Goal: Task Accomplishment & Management: Use online tool/utility

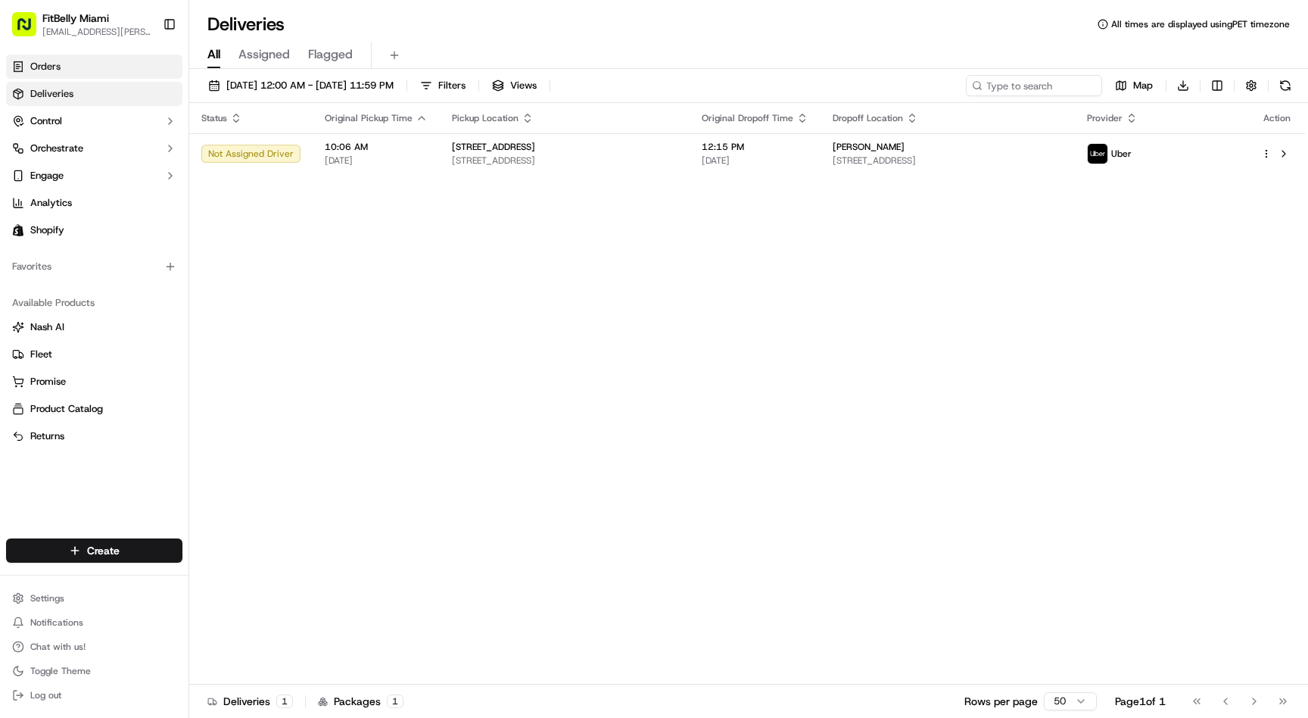
click at [66, 66] on link "Orders" at bounding box center [94, 67] width 176 height 24
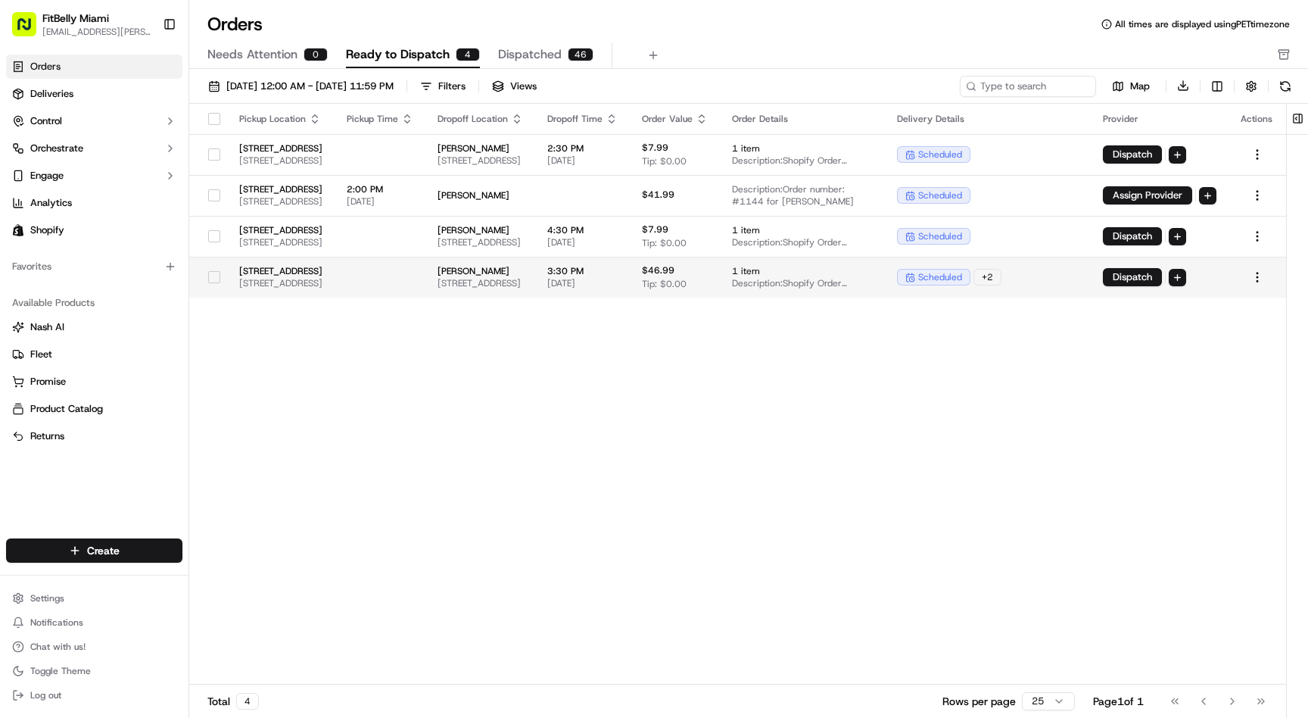
click at [425, 266] on td at bounding box center [380, 277] width 91 height 41
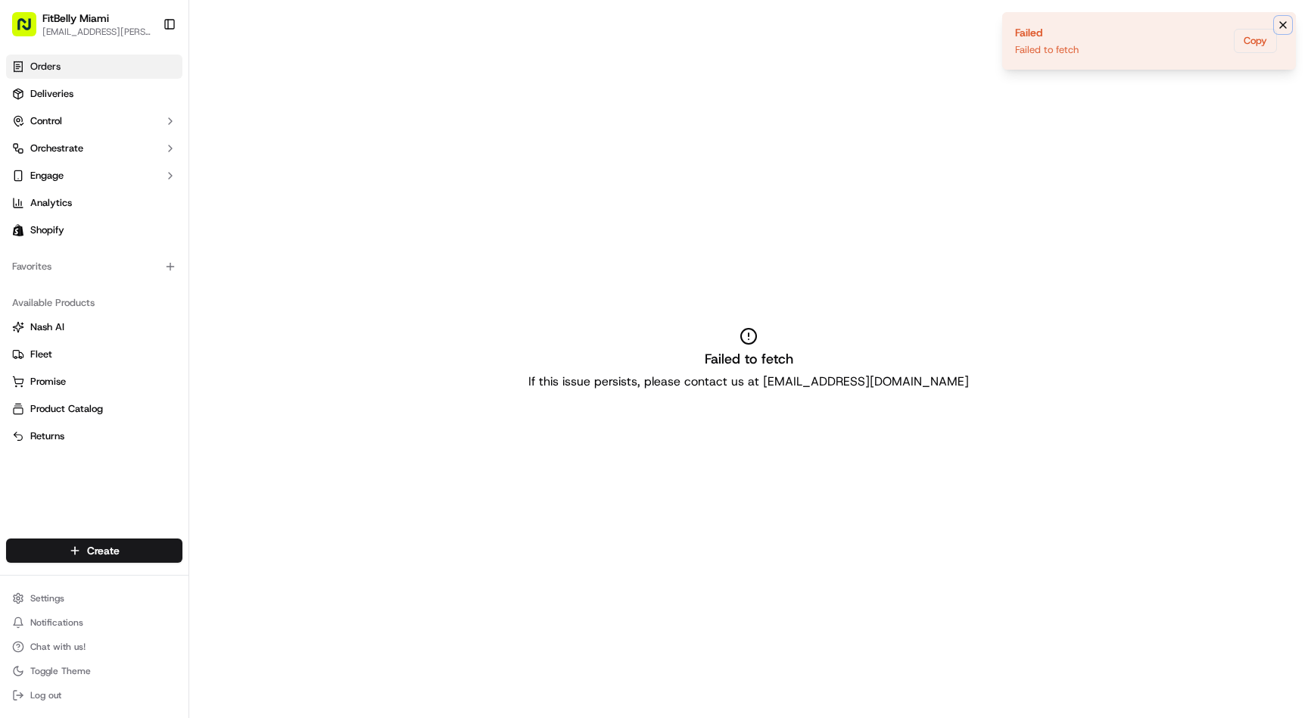
click at [1285, 20] on icon "Notifications (F8)" at bounding box center [1283, 25] width 12 height 12
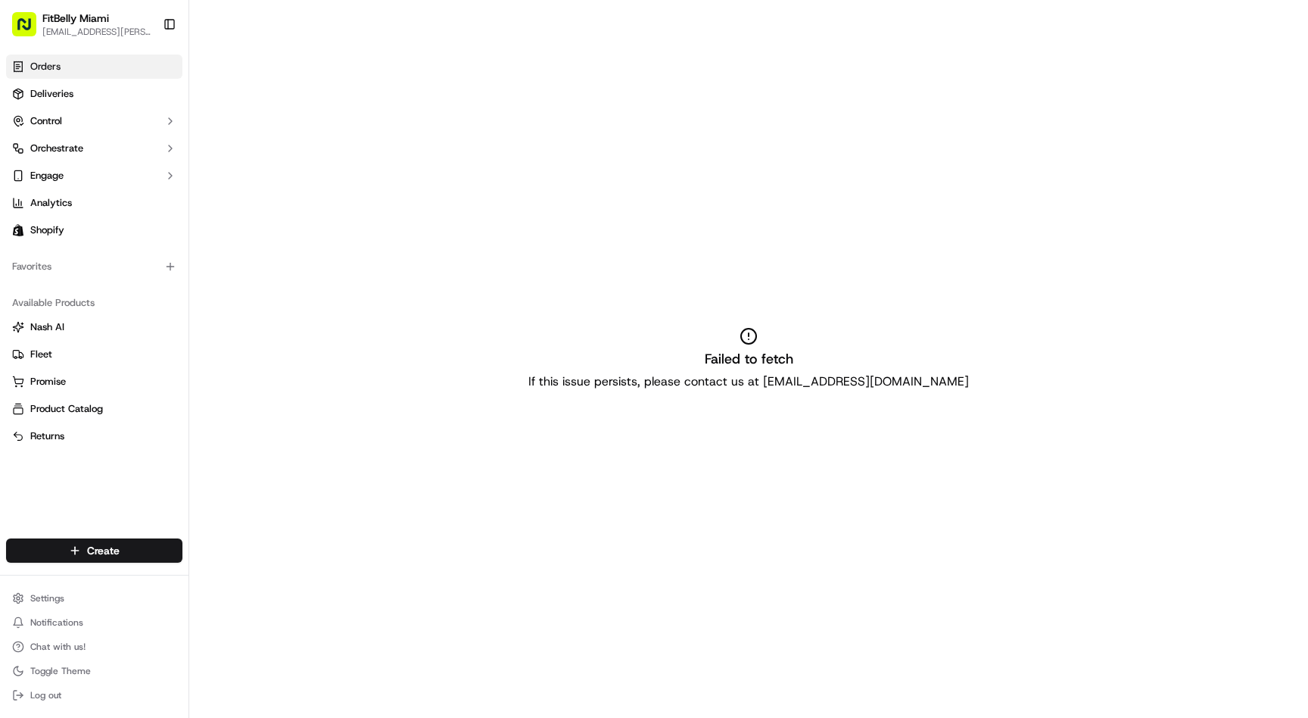
click at [111, 60] on link "Orders" at bounding box center [94, 67] width 176 height 24
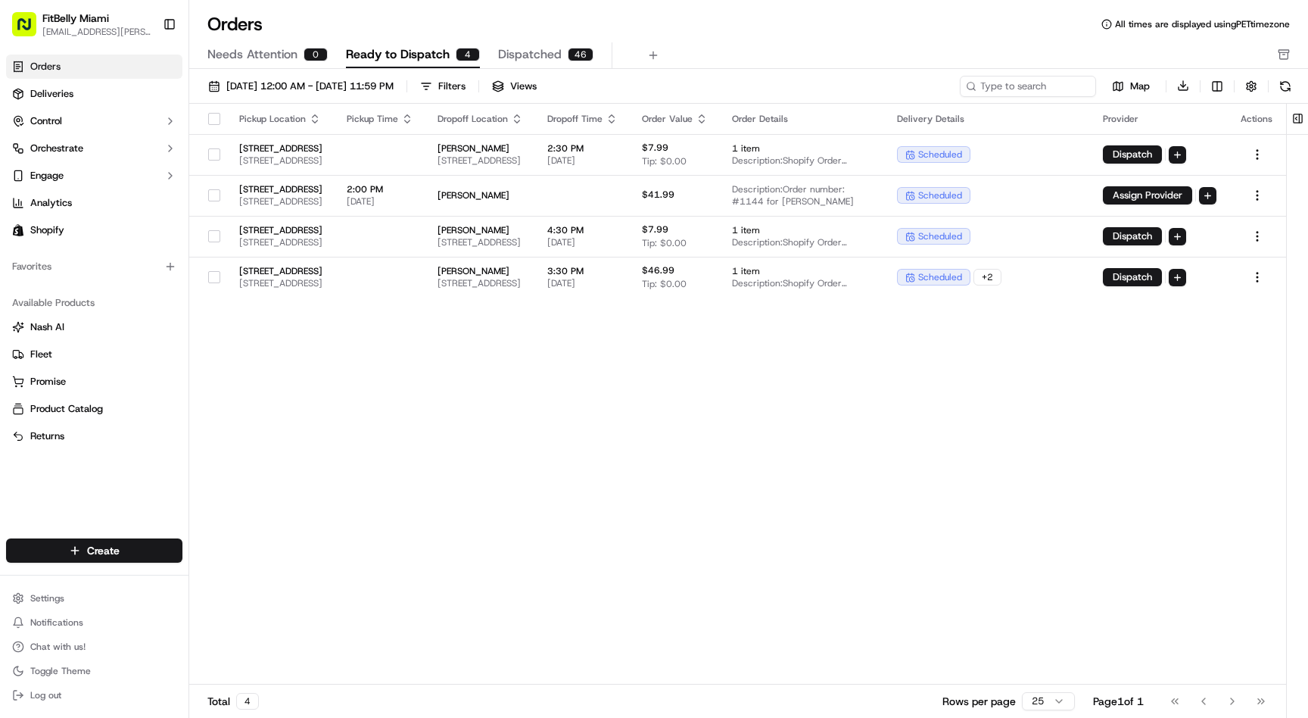
click at [515, 397] on div "Pickup Location Pickup Time Dropoff Location Dropoff Time Order Value Order Det…" at bounding box center [737, 394] width 1097 height 581
click at [425, 280] on td at bounding box center [380, 277] width 91 height 41
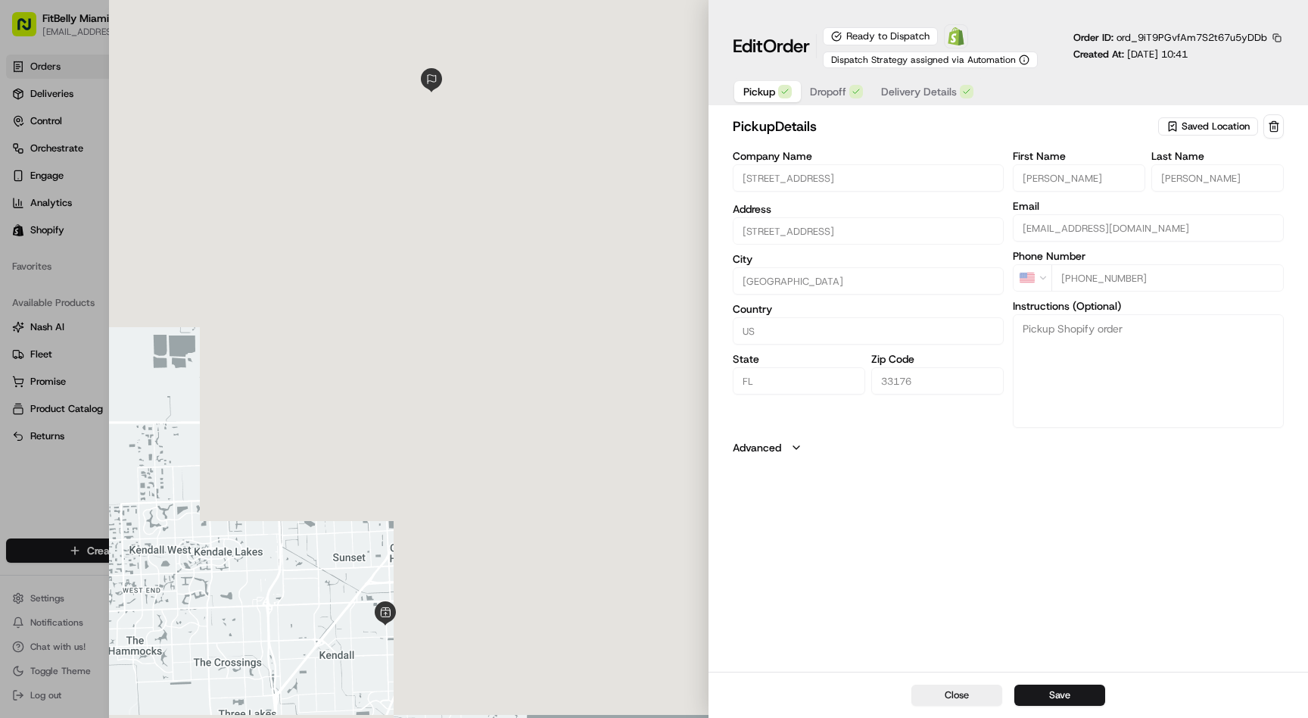
click at [921, 93] on span "Delivery Details" at bounding box center [919, 91] width 76 height 15
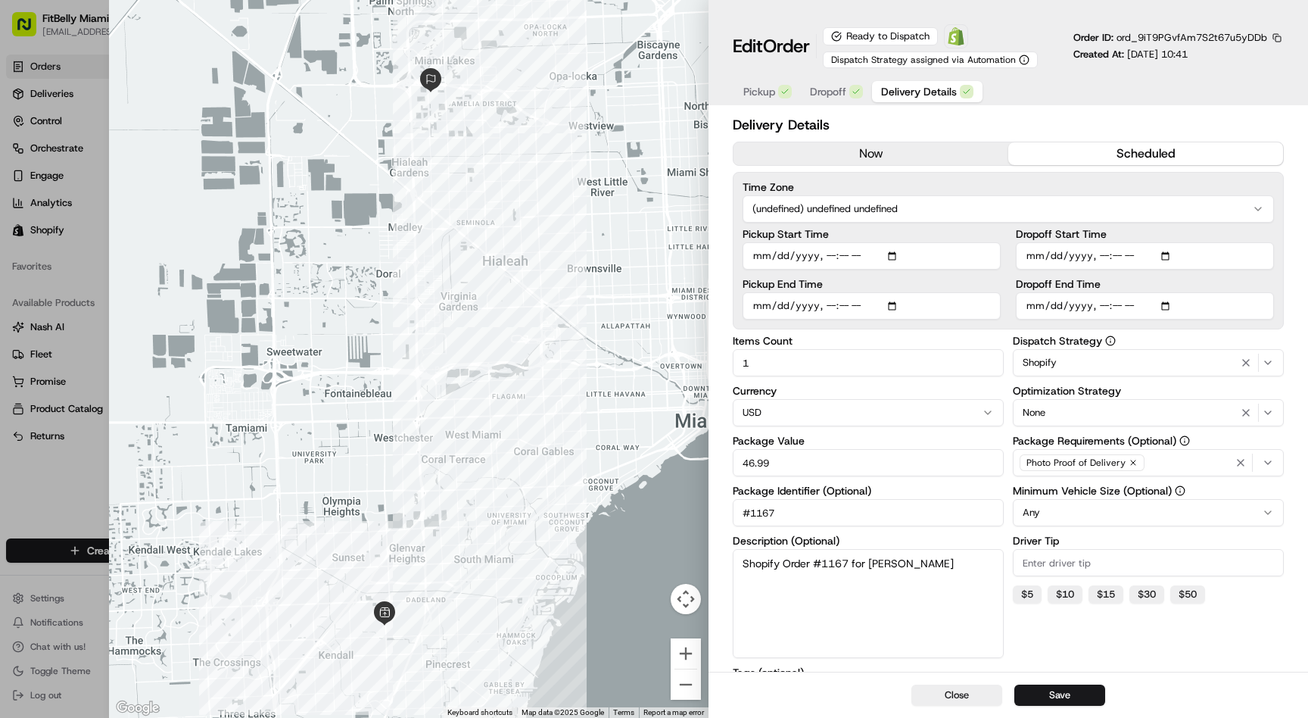
click at [1102, 309] on input "Dropoff End Time" at bounding box center [1145, 305] width 258 height 27
type input "[DATE]T14:00"
click at [1104, 257] on input "Dropoff Start Time" at bounding box center [1145, 255] width 258 height 27
type input "[DATE]T12:00"
click at [1120, 310] on input "Dropoff End Time" at bounding box center [1145, 305] width 258 height 27
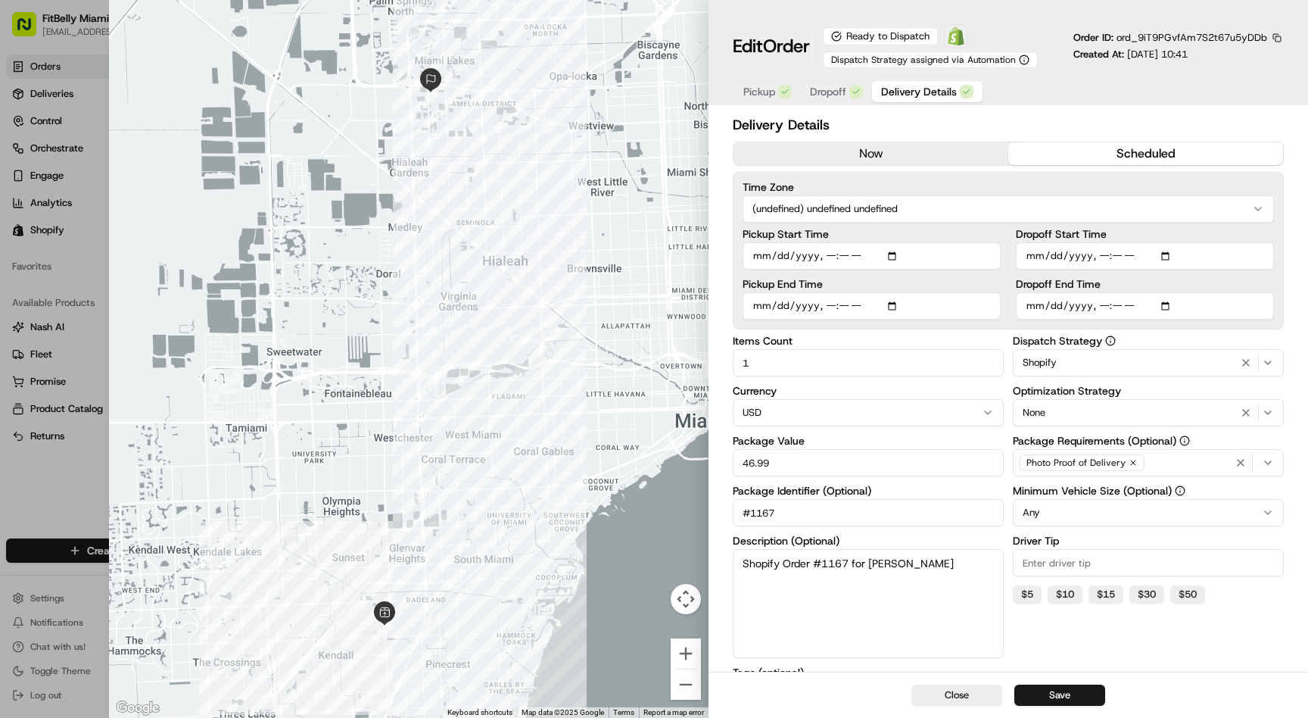
type input "[DATE]T14:30"
click at [1064, 698] on button "Save" at bounding box center [1059, 694] width 91 height 21
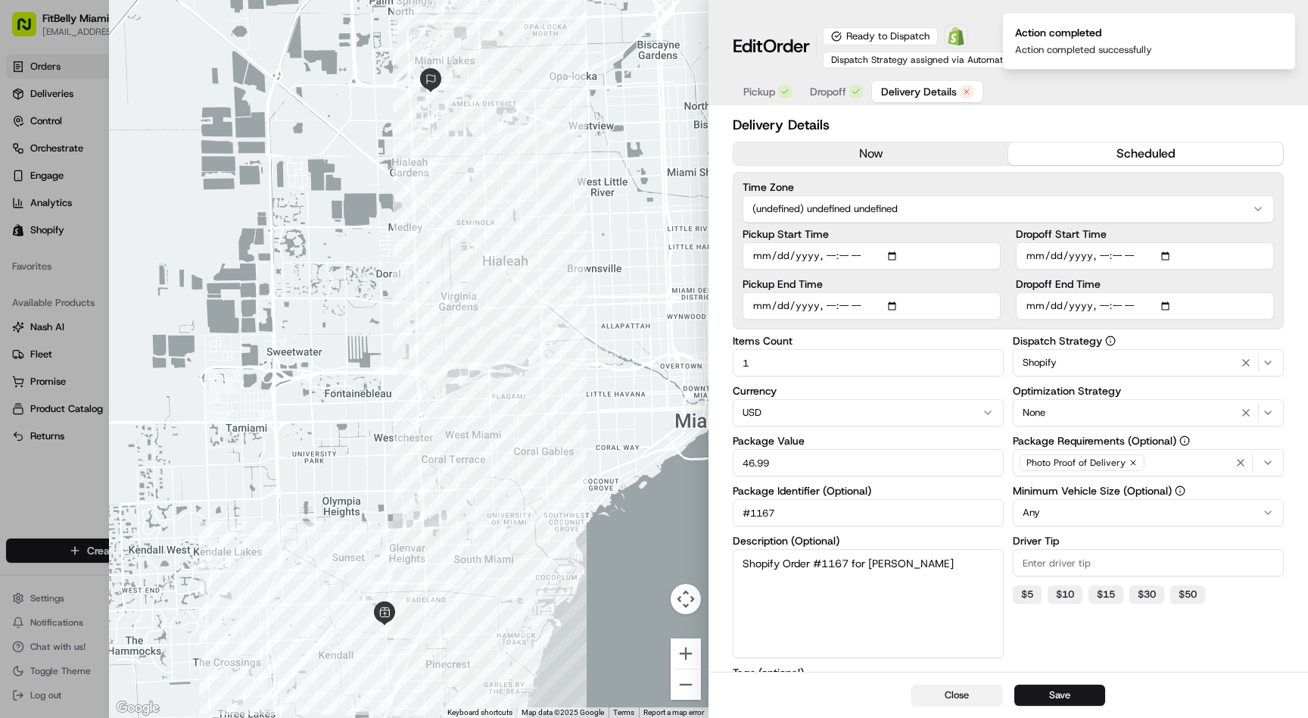
click at [943, 700] on button "Close" at bounding box center [956, 694] width 91 height 21
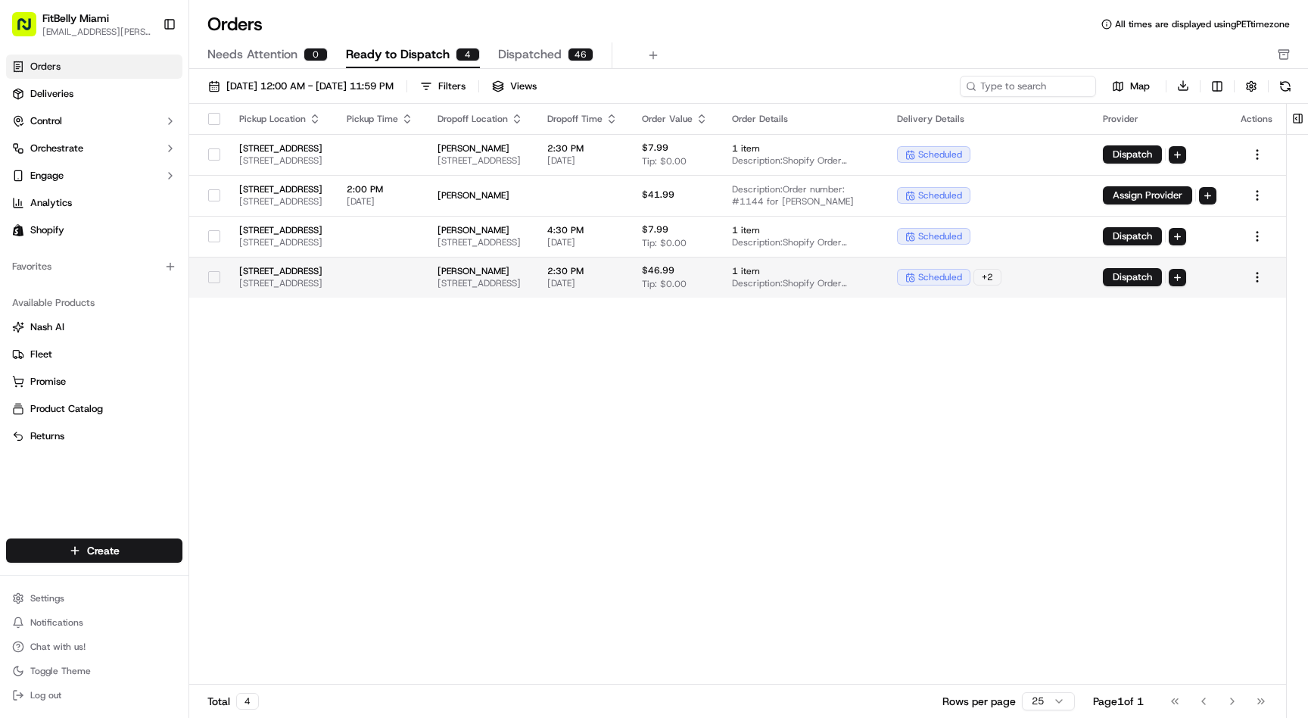
click at [209, 278] on button "button" at bounding box center [214, 277] width 12 height 12
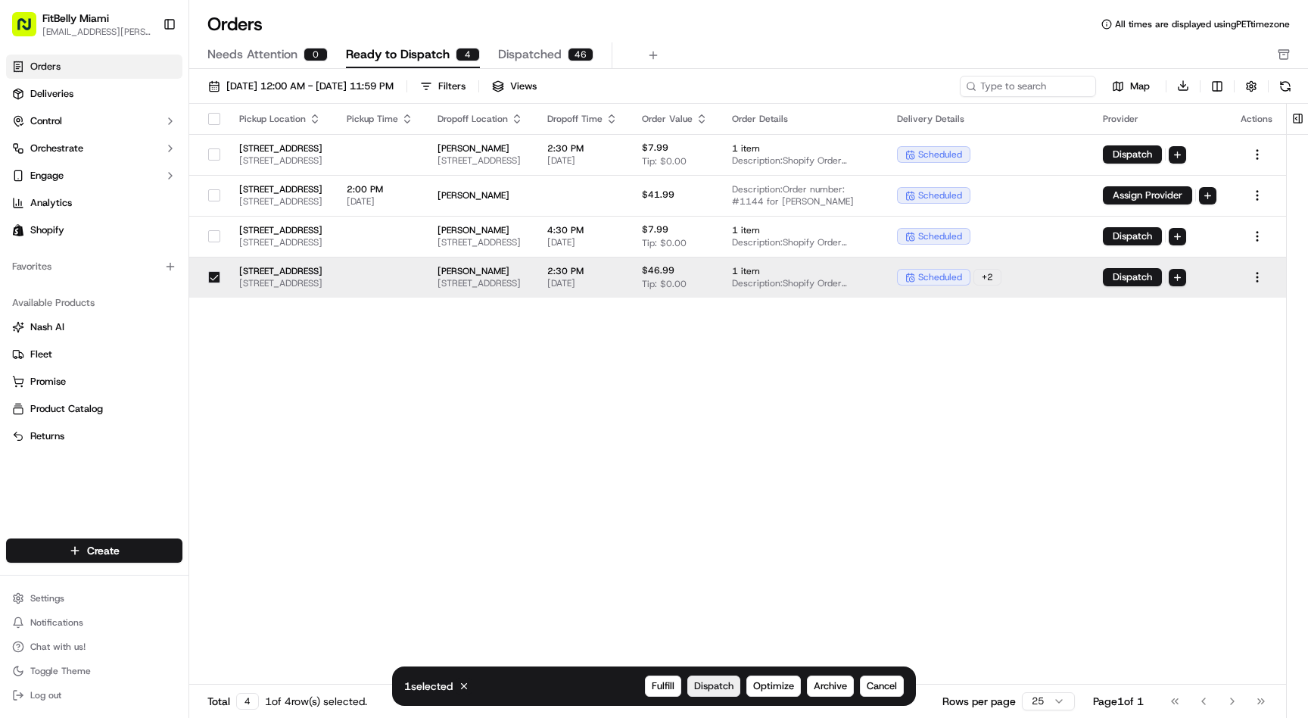
click at [727, 691] on span "Dispatch" at bounding box center [713, 686] width 39 height 14
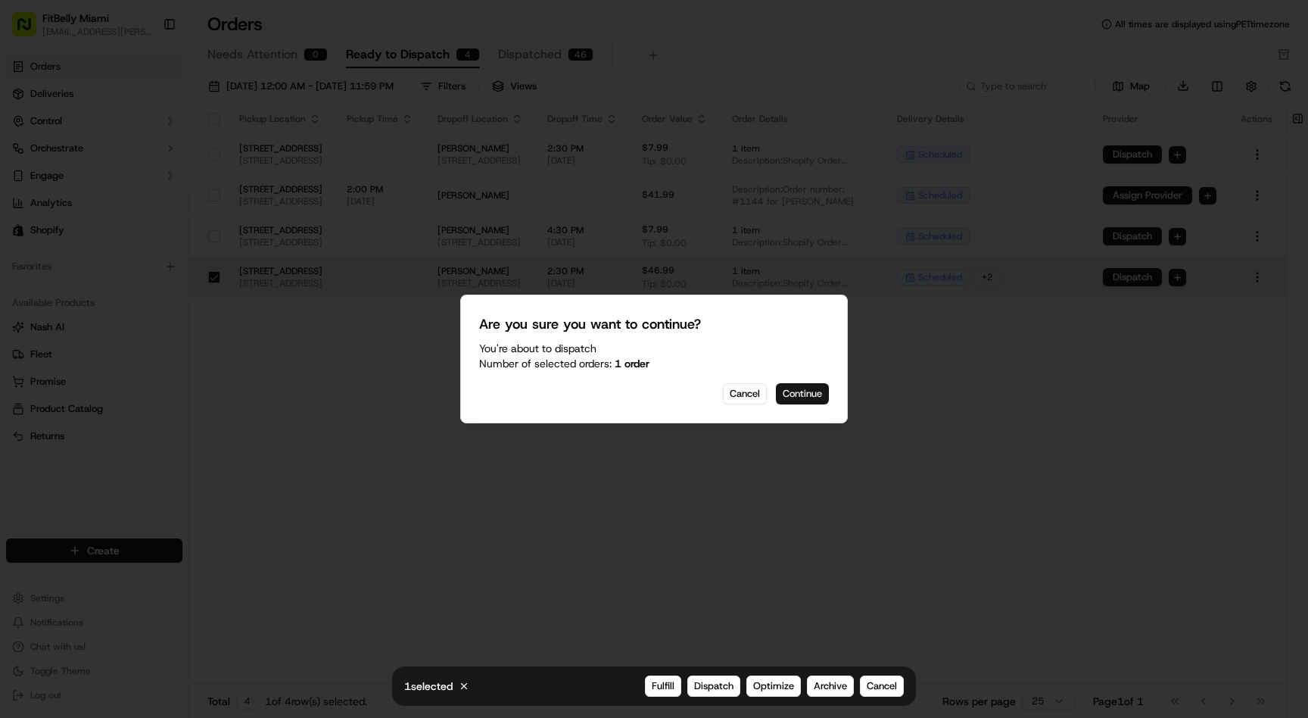
click at [817, 390] on button "Continue" at bounding box center [802, 393] width 53 height 21
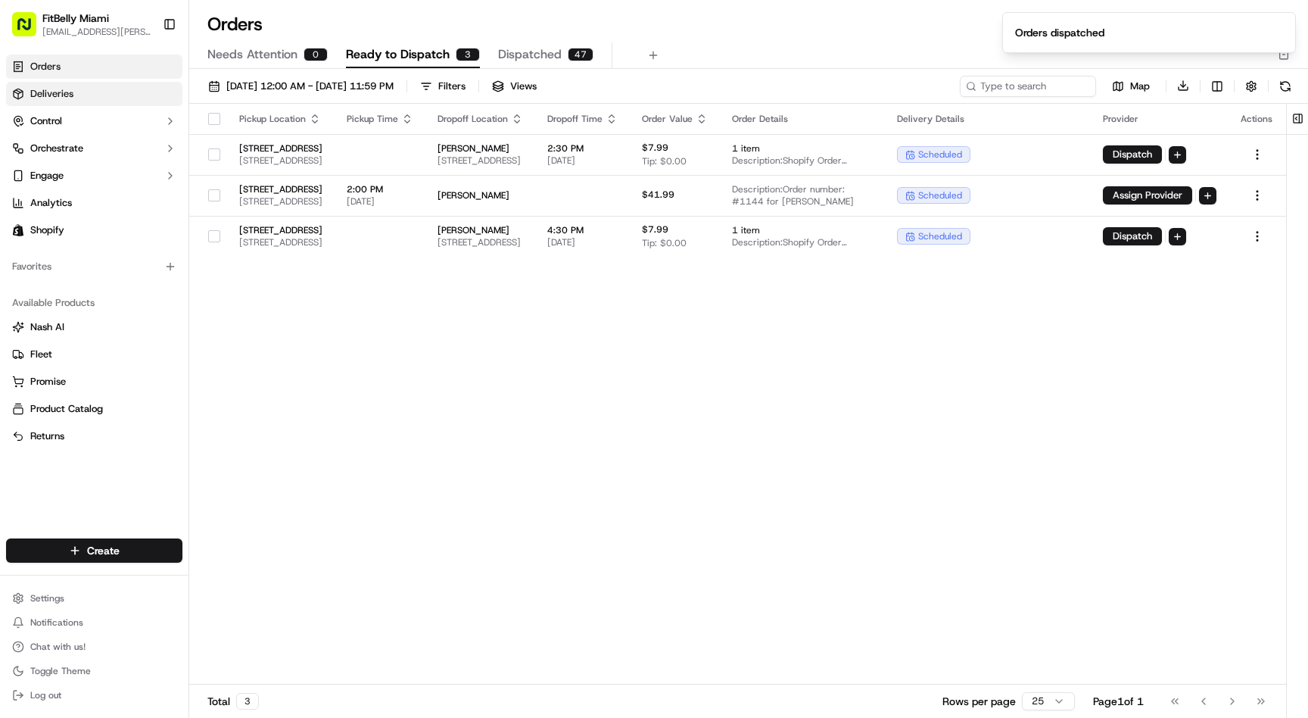
click at [102, 83] on link "Deliveries" at bounding box center [94, 94] width 176 height 24
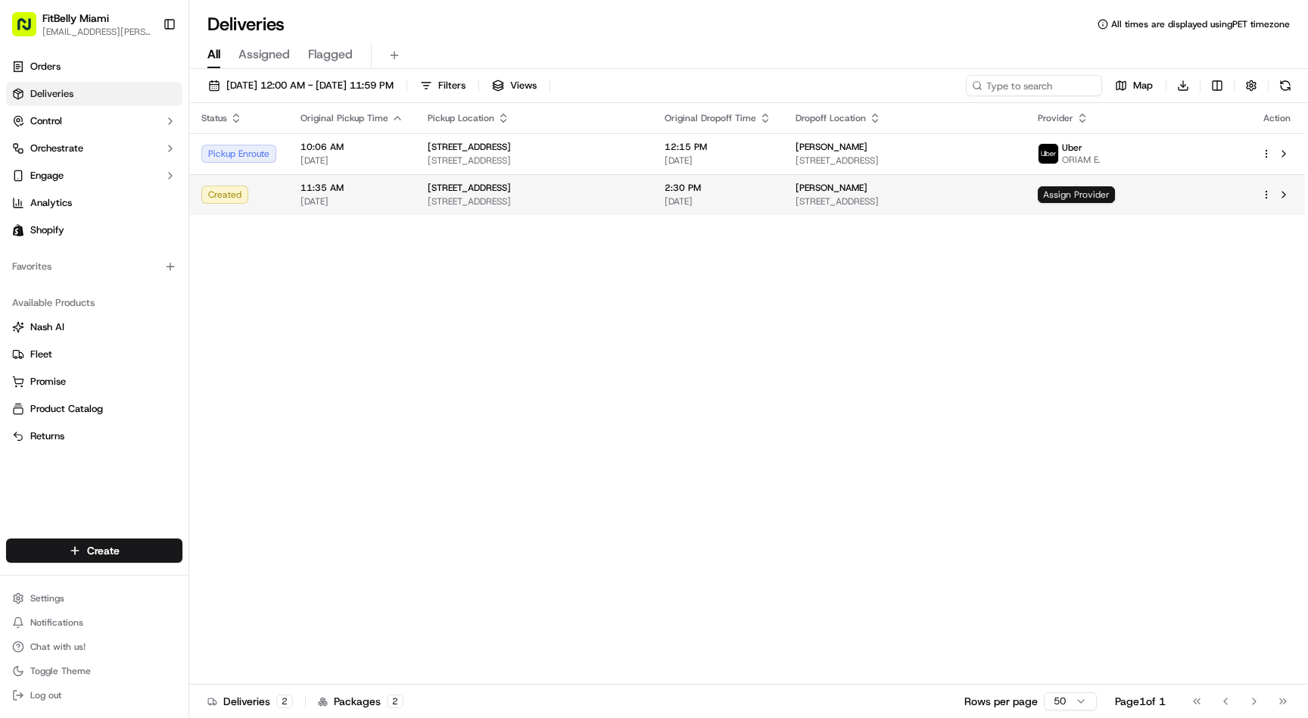
click at [1115, 196] on span "Assign Provider" at bounding box center [1076, 194] width 77 height 17
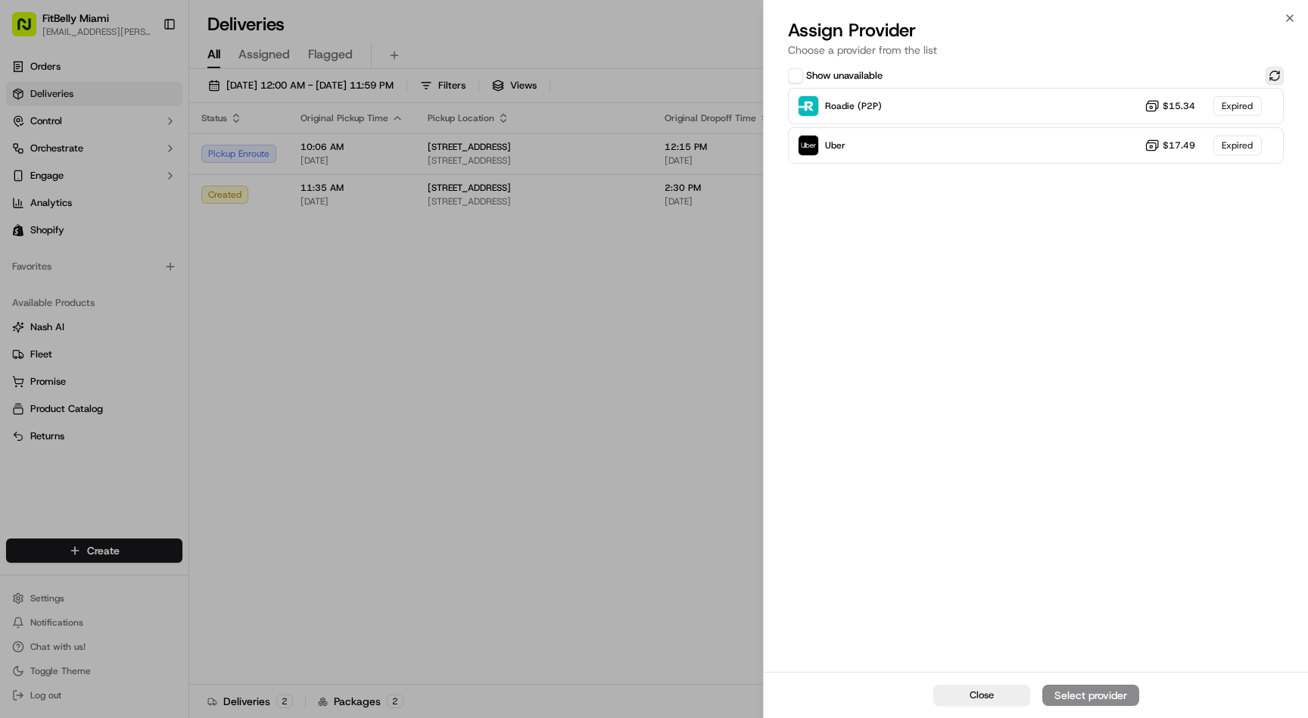
click at [1276, 75] on button at bounding box center [1275, 76] width 18 height 18
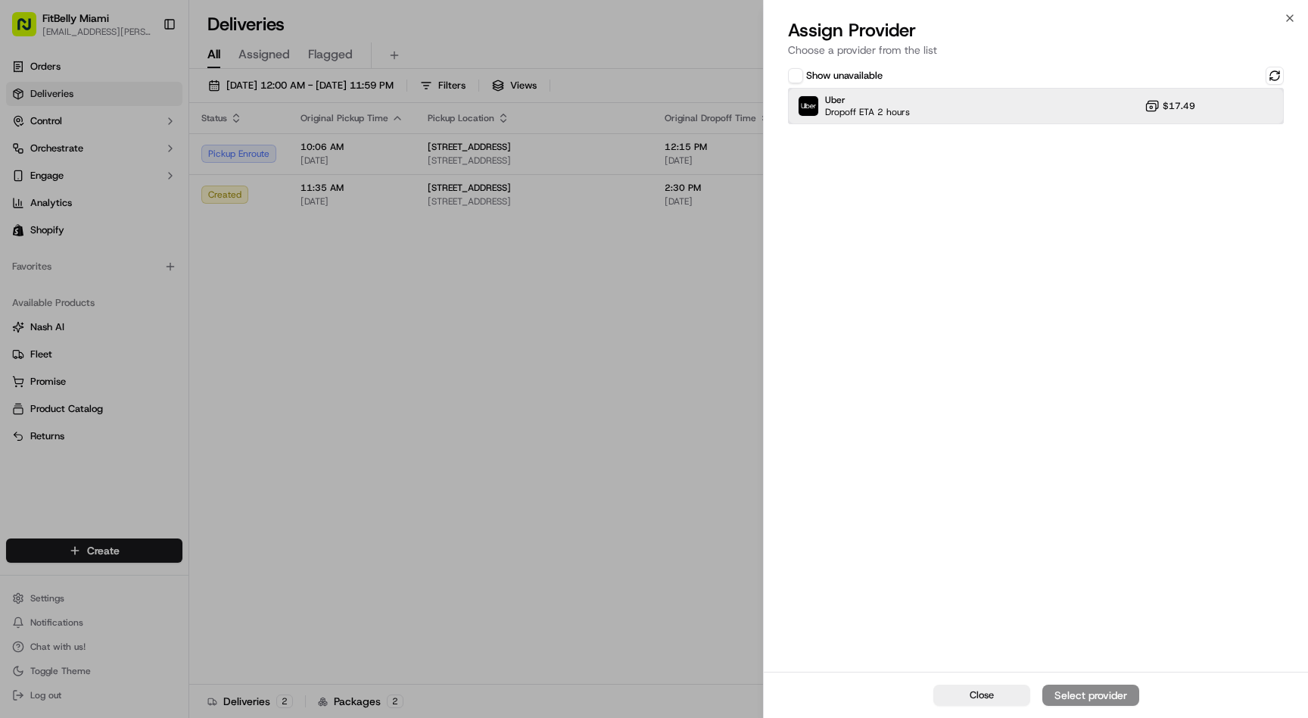
click at [1058, 107] on div "Uber Dropoff ETA 2 hours $17.49" at bounding box center [1036, 106] width 496 height 36
click at [1089, 693] on div "Assign Provider" at bounding box center [1091, 694] width 74 height 15
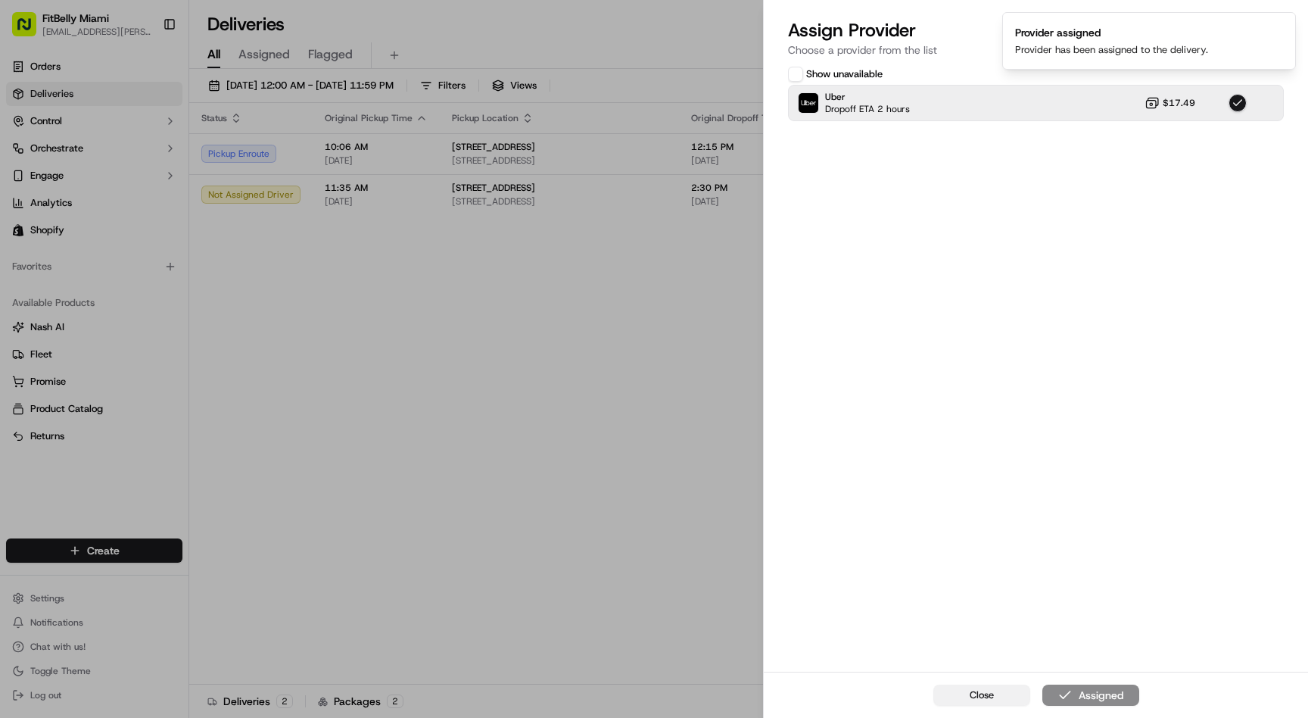
click at [983, 691] on span "Close" at bounding box center [982, 695] width 24 height 14
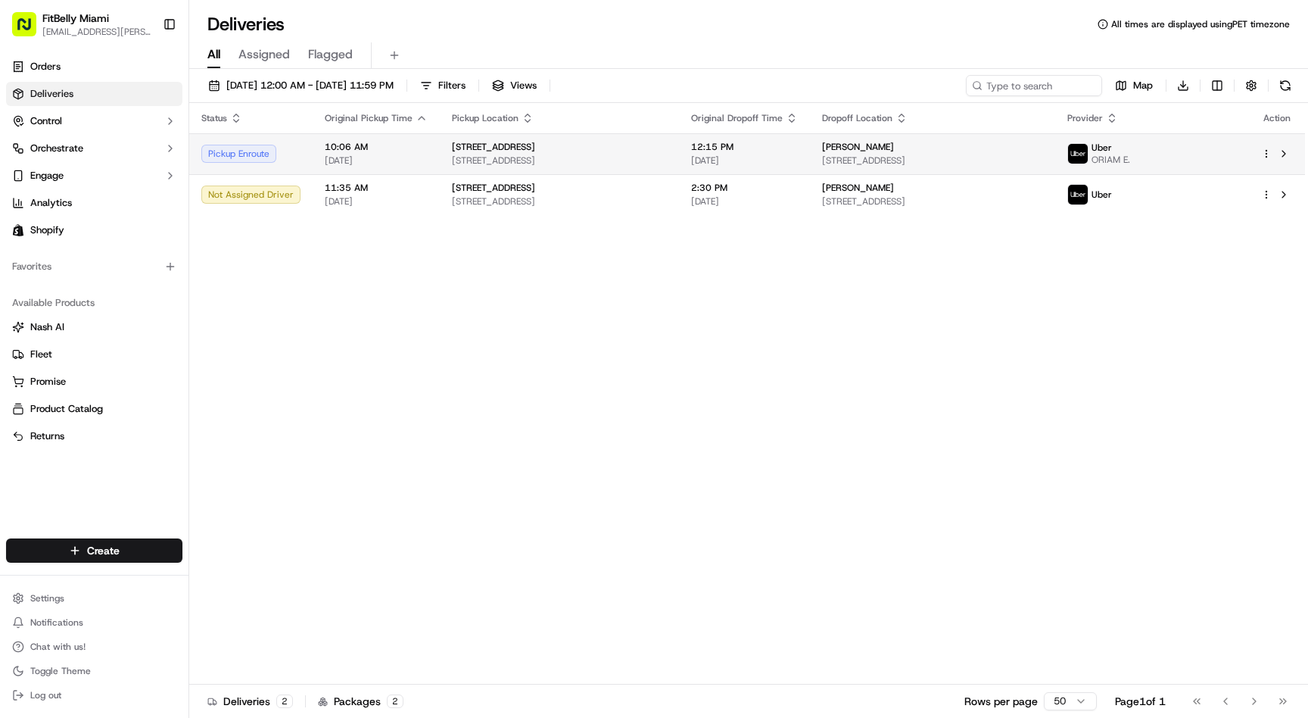
click at [318, 148] on td "10:06 AM [DATE]" at bounding box center [376, 153] width 127 height 41
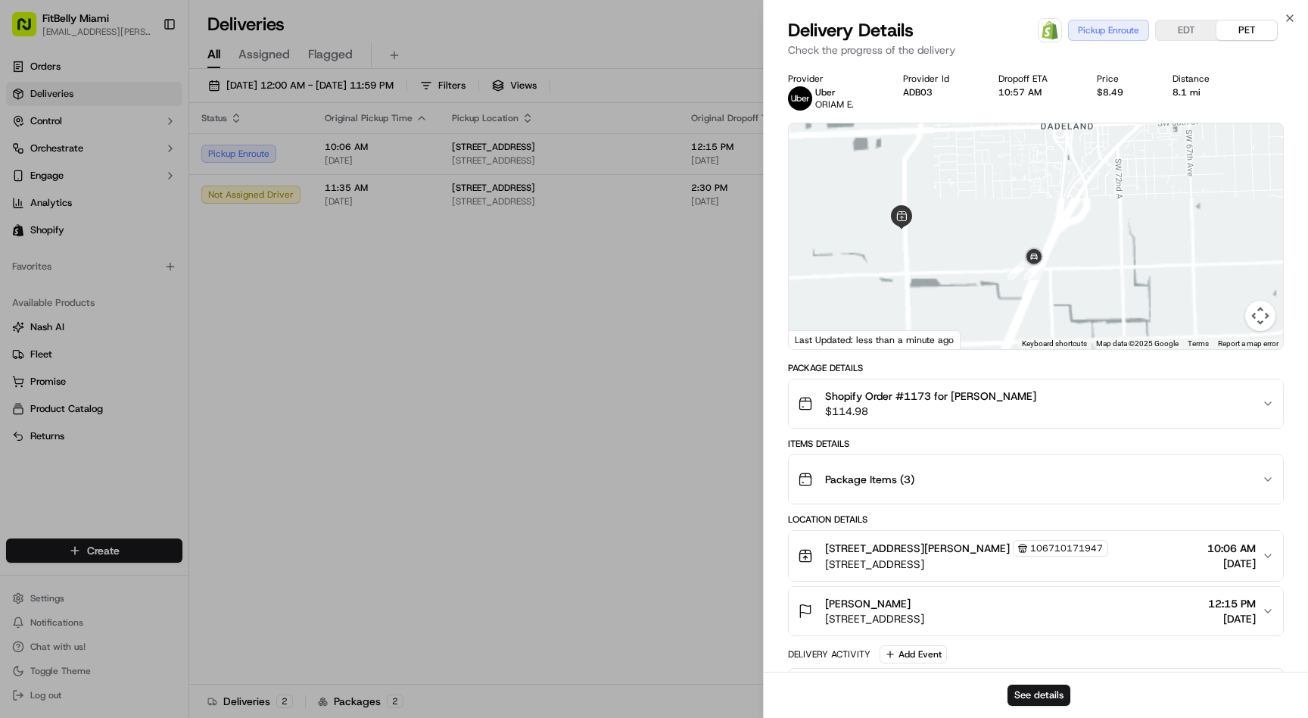
drag, startPoint x: 992, startPoint y: 288, endPoint x: 1077, endPoint y: 114, distance: 193.3
click at [1077, 114] on div "Provider [PERSON_NAME] E. Provider Id ADB03 Dropoff ETA 10:57 AM Price $8.49 Di…" at bounding box center [1036, 465] width 496 height 784
